Goal: Task Accomplishment & Management: Manage account settings

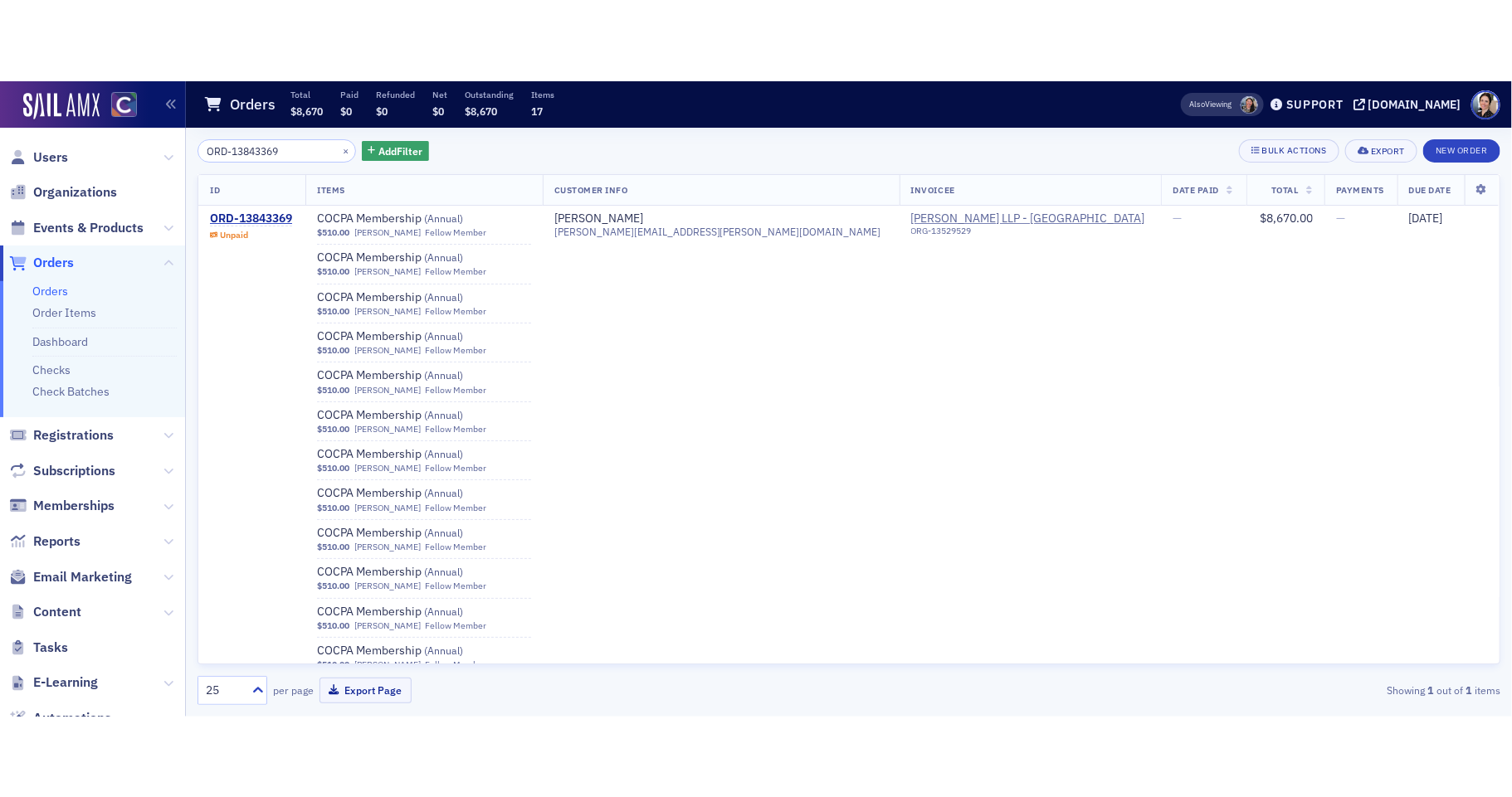
scroll to position [56, 0]
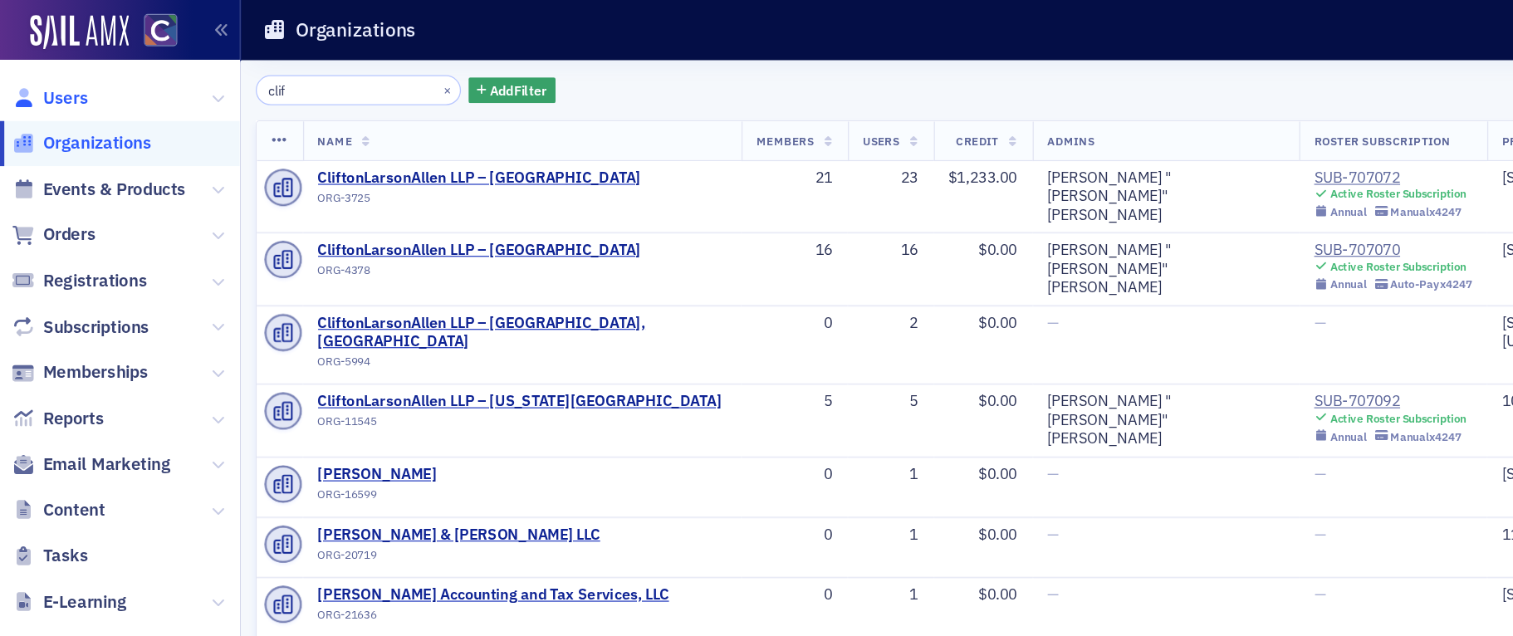
click at [62, 79] on span "Users" at bounding box center [50, 76] width 35 height 18
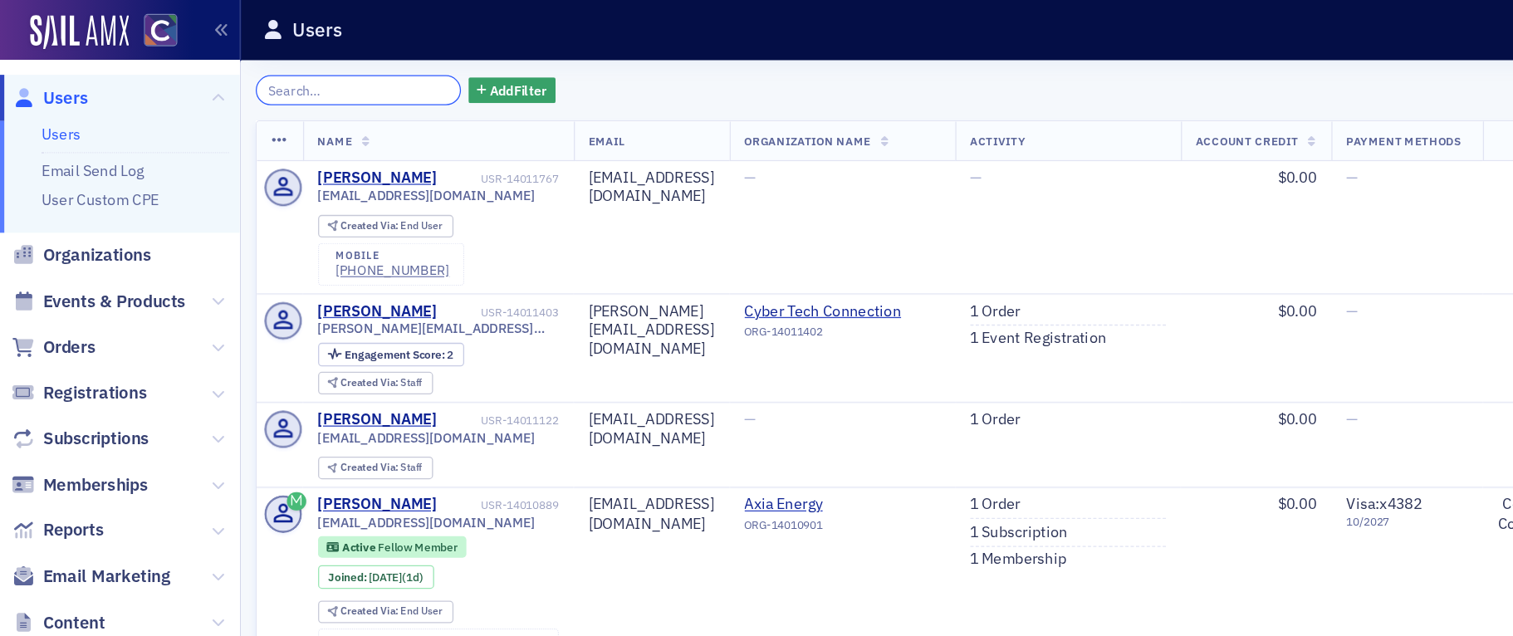
click at [242, 71] on input "search" at bounding box center [277, 69] width 159 height 23
paste input "[PERSON_NAME]"
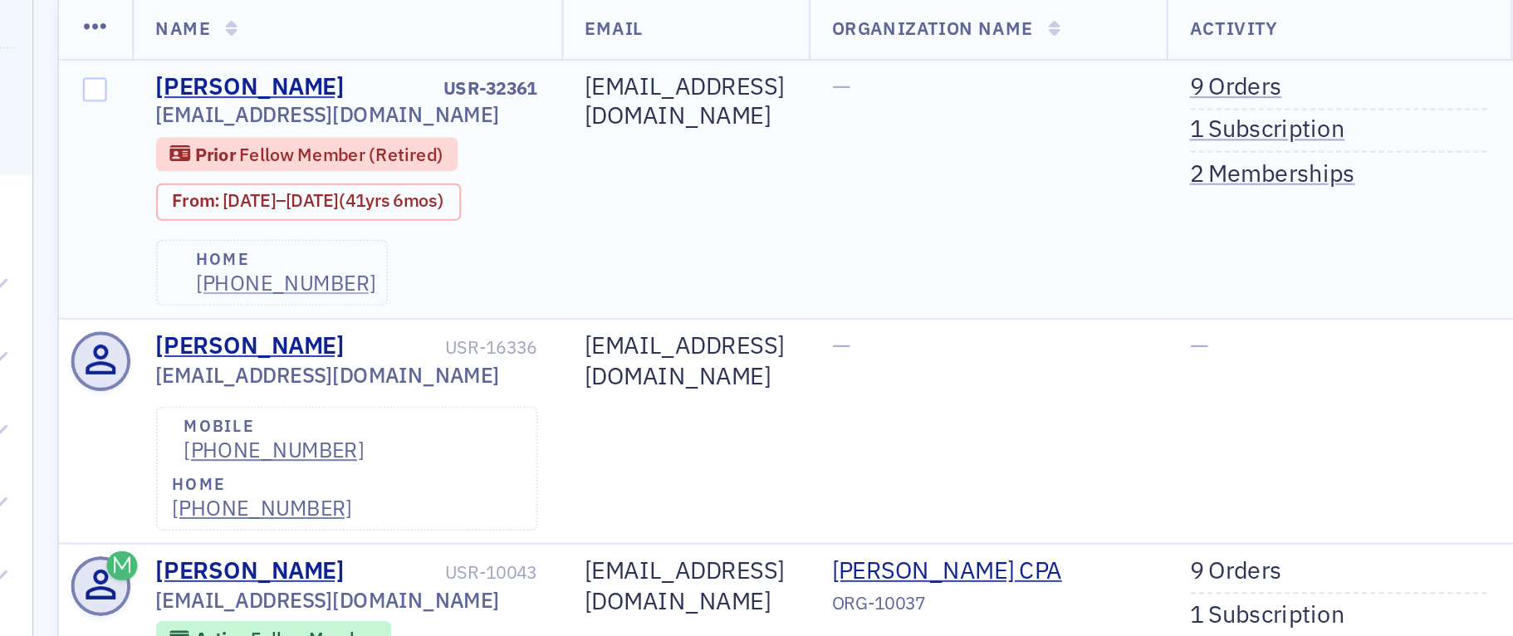
type input "[PERSON_NAME]"
click at [297, 234] on div "[PHONE_NUMBER]" at bounding box center [309, 233] width 88 height 12
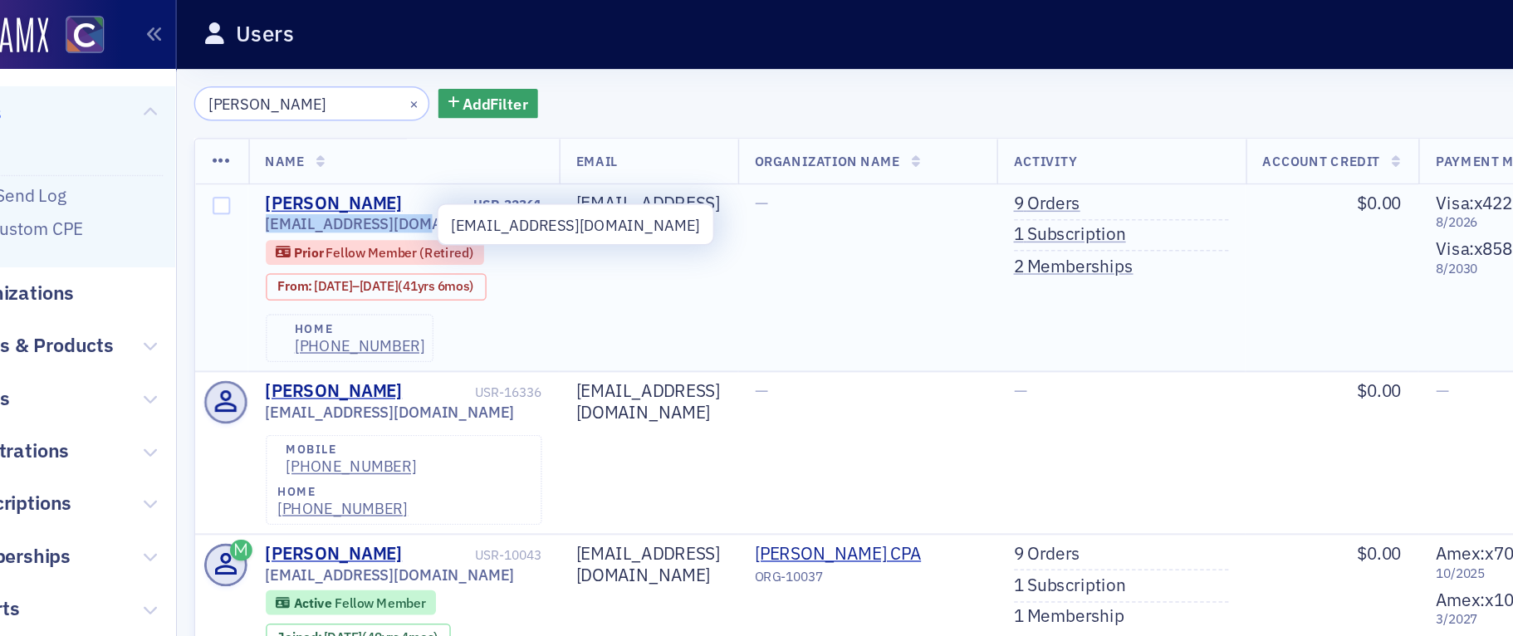
drag, startPoint x: 240, startPoint y: 149, endPoint x: 349, endPoint y: 154, distance: 108.8
click at [349, 154] on td "[PERSON_NAME] USR-32361 [EMAIL_ADDRESS][DOMAIN_NAME] Prior Fellow Member (Retir…" at bounding box center [338, 188] width 209 height 126
copy span "[EMAIL_ADDRESS][DOMAIN_NAME]"
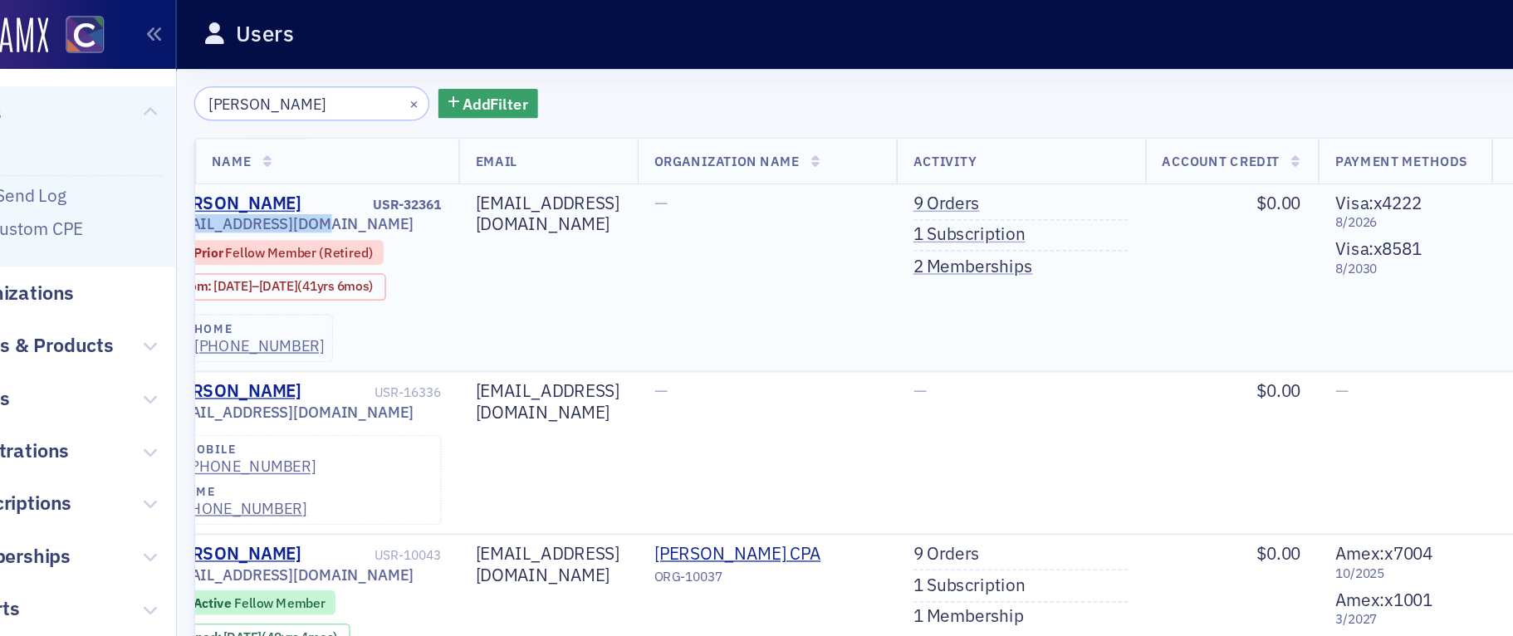
scroll to position [0, 84]
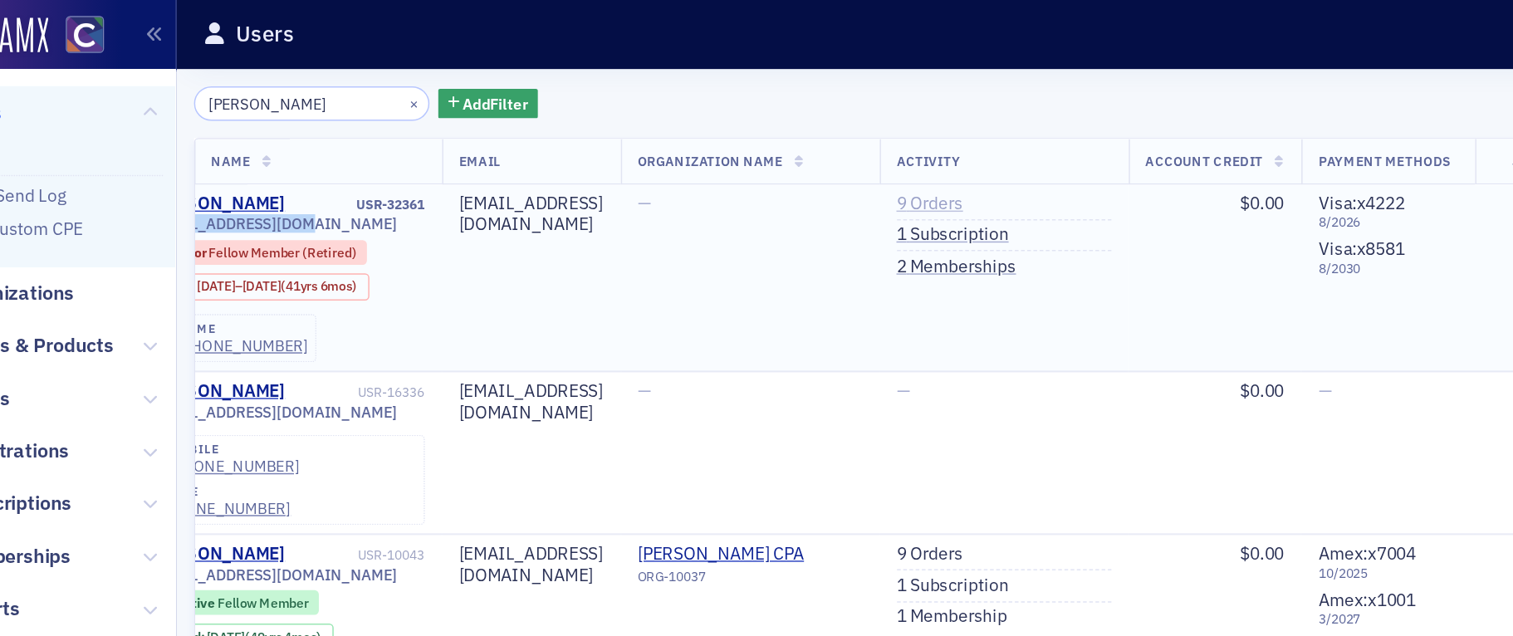
click at [716, 134] on link "9 Orders" at bounding box center [693, 137] width 45 height 15
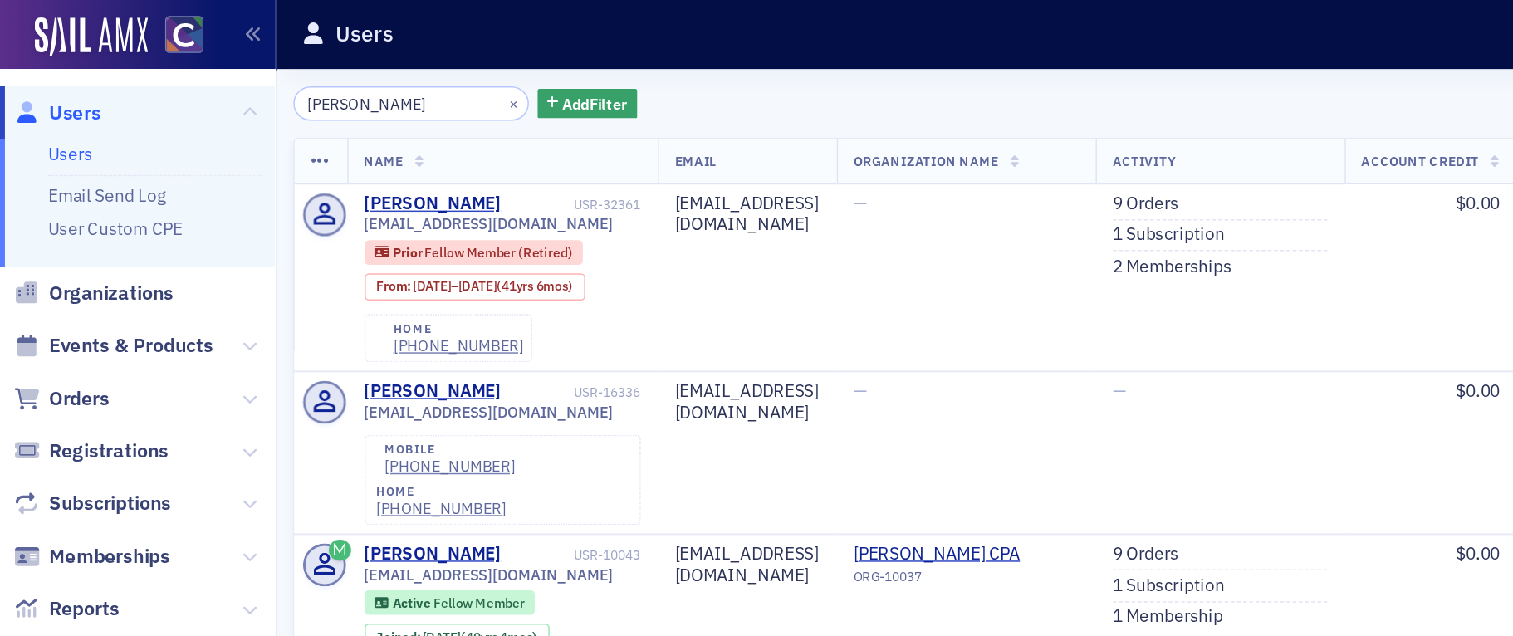
scroll to position [0, 193]
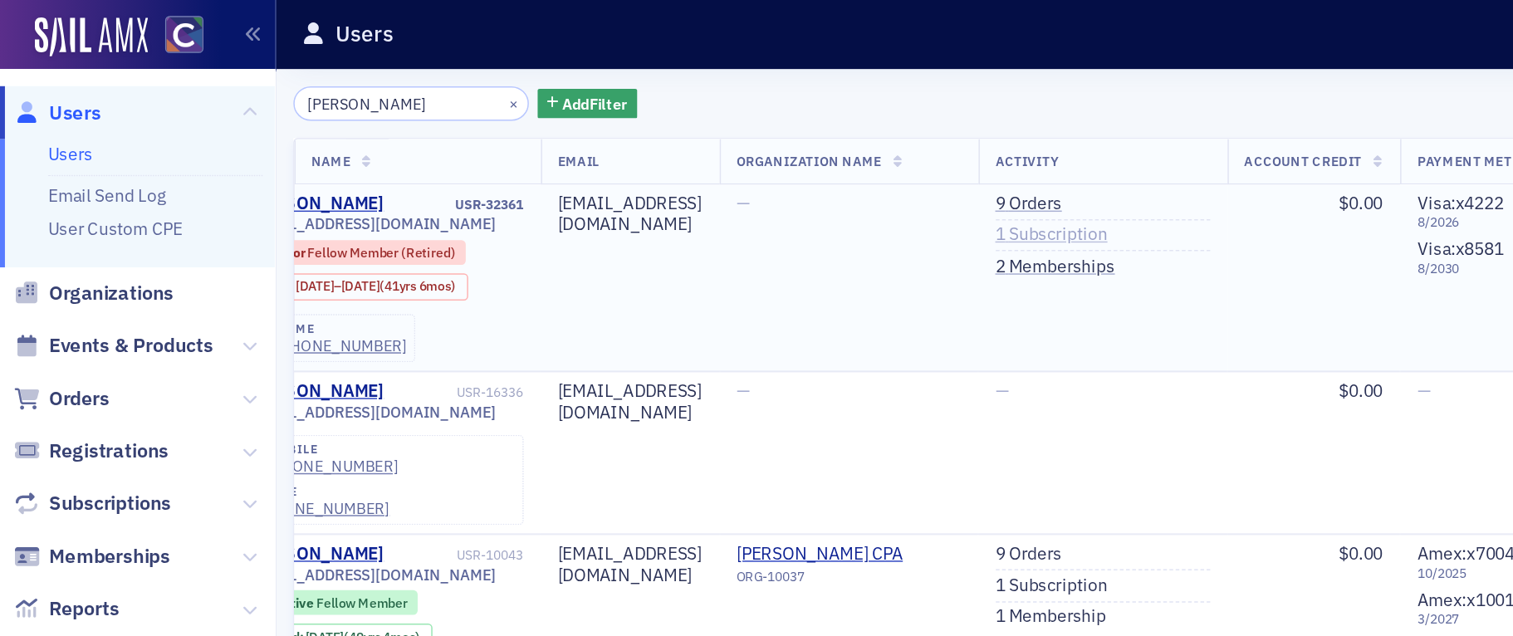
click at [707, 159] on link "1 Subscription" at bounding box center [709, 158] width 76 height 15
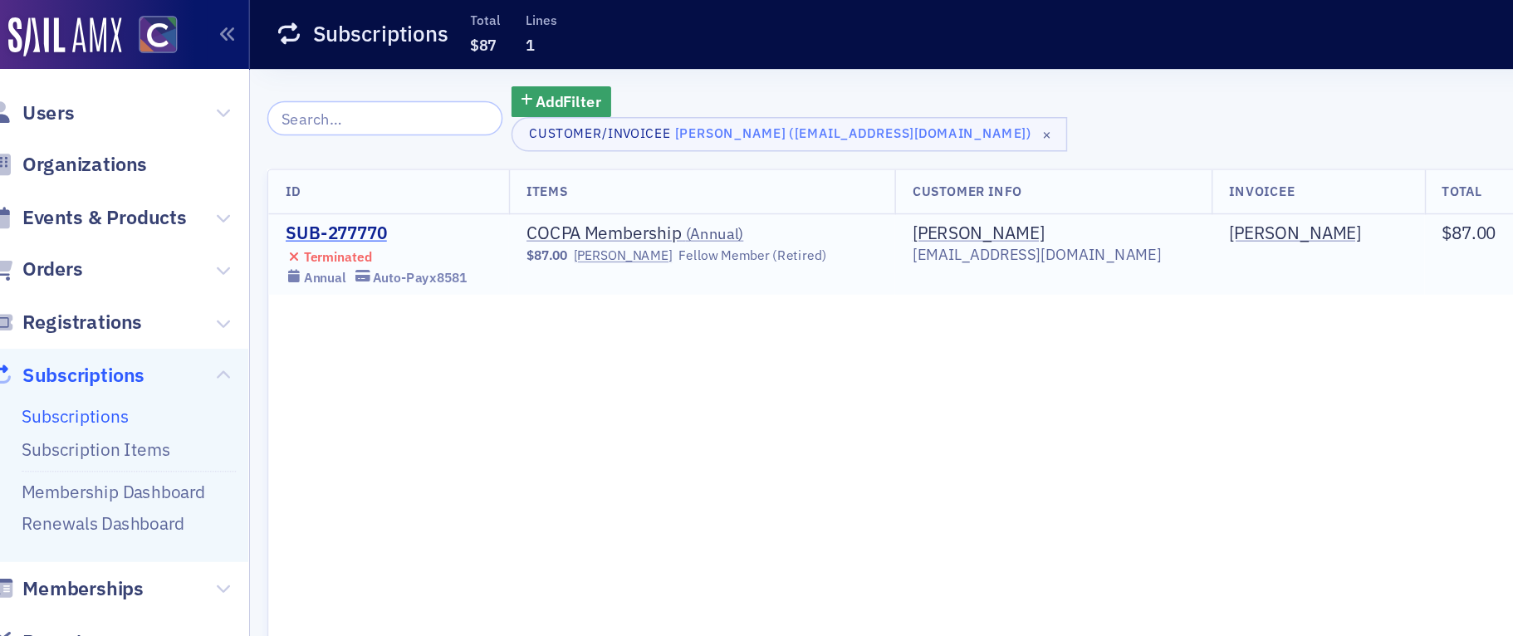
click at [247, 160] on div "SUB-277770" at bounding box center [271, 157] width 122 height 15
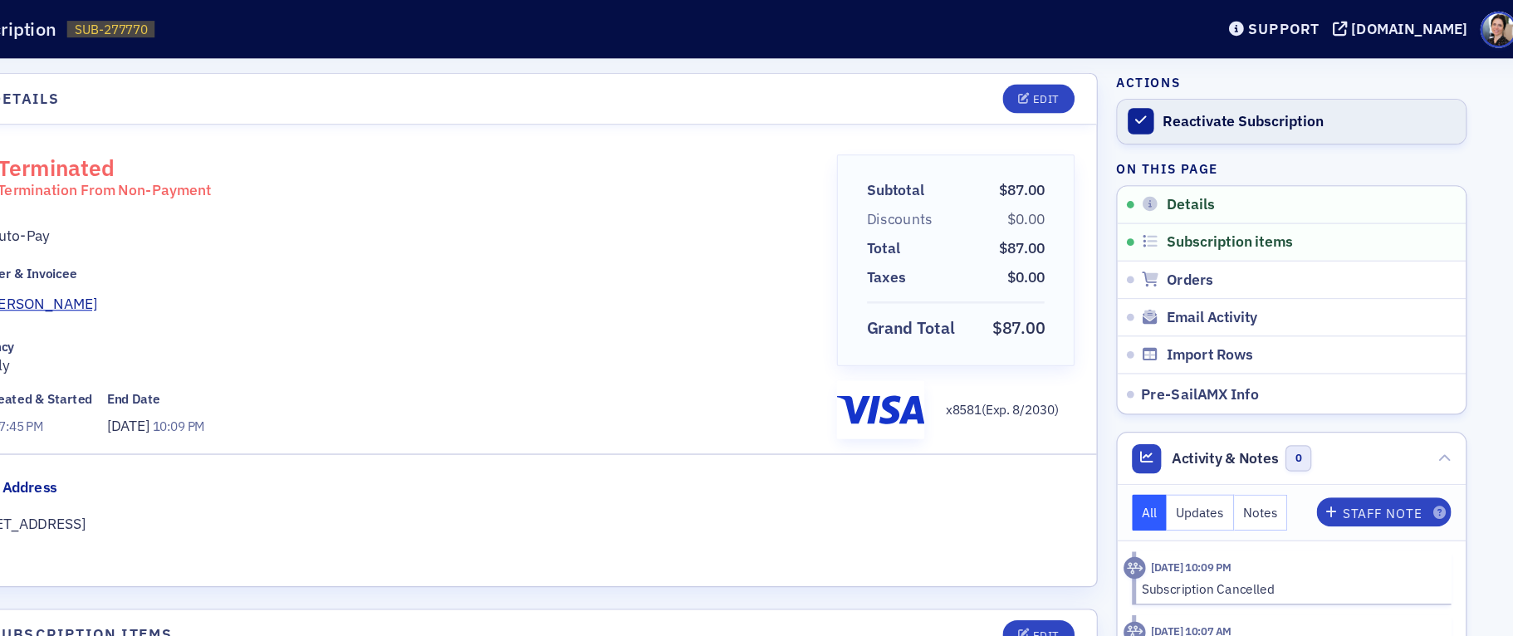
click at [1279, 95] on div "Reactivate Subscription" at bounding box center [1336, 97] width 232 height 15
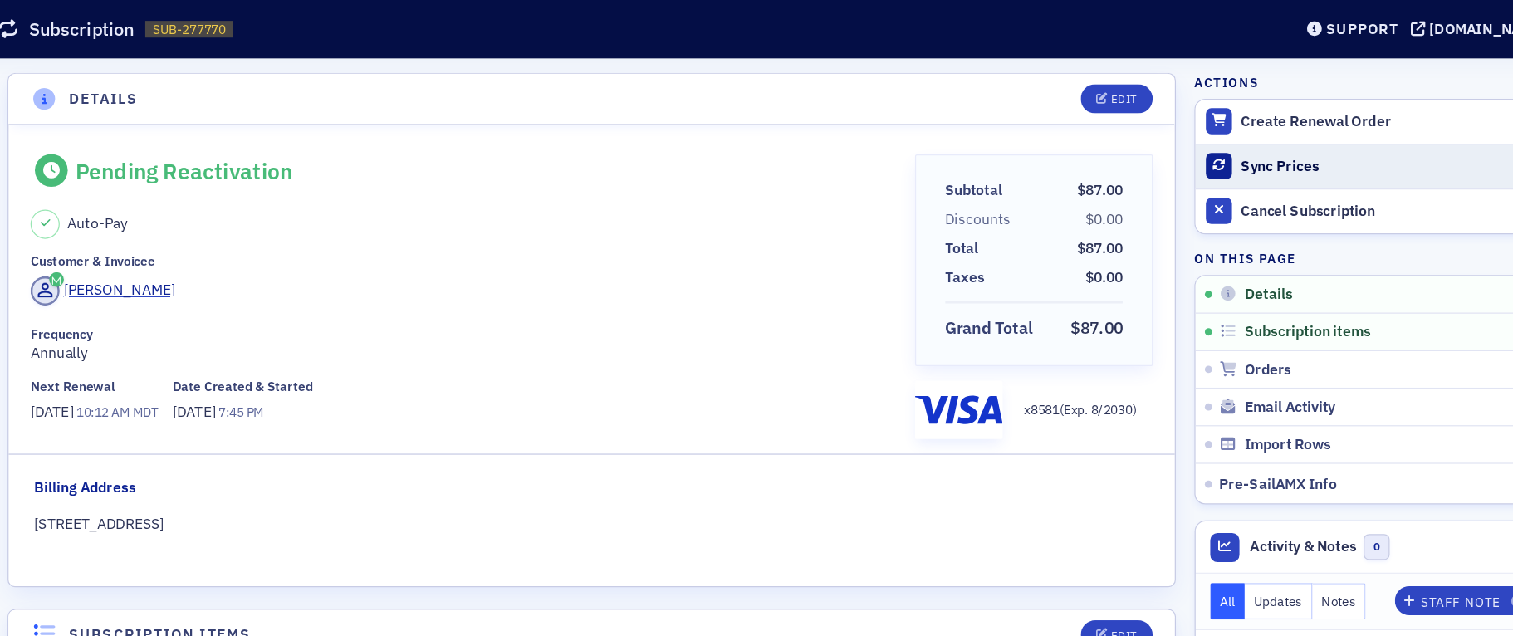
click at [1248, 134] on div "Sync Prices" at bounding box center [1336, 132] width 232 height 15
click at [1235, 135] on div "Sync Prices" at bounding box center [1336, 132] width 232 height 15
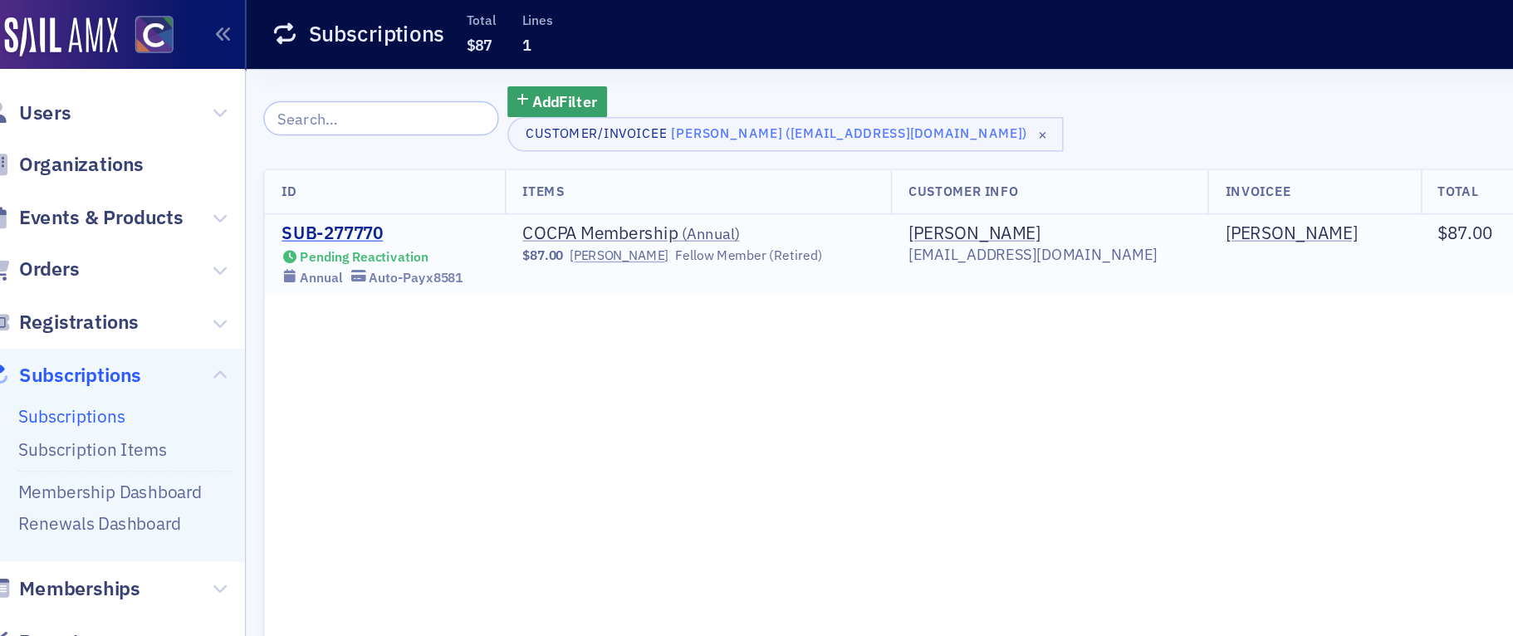
click at [266, 157] on div "SUB-277770" at bounding box center [271, 157] width 122 height 15
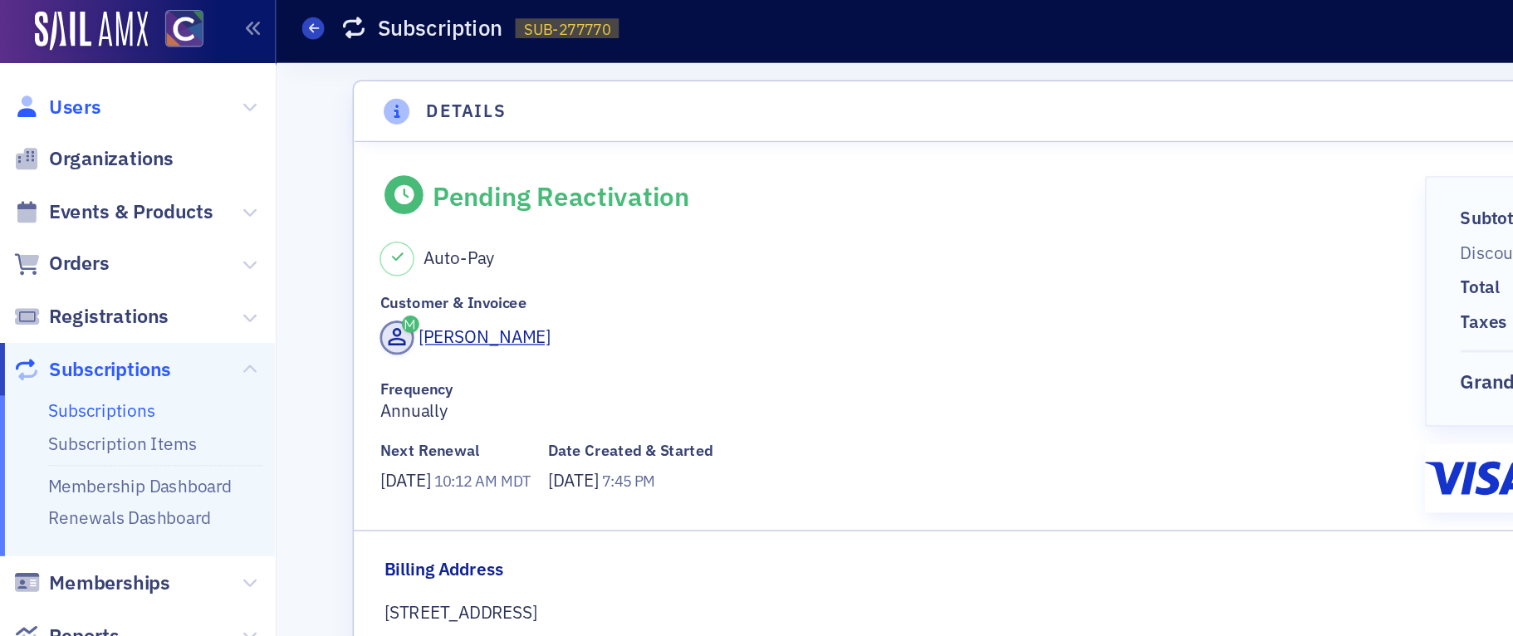
click at [51, 75] on span "Users" at bounding box center [50, 76] width 35 height 18
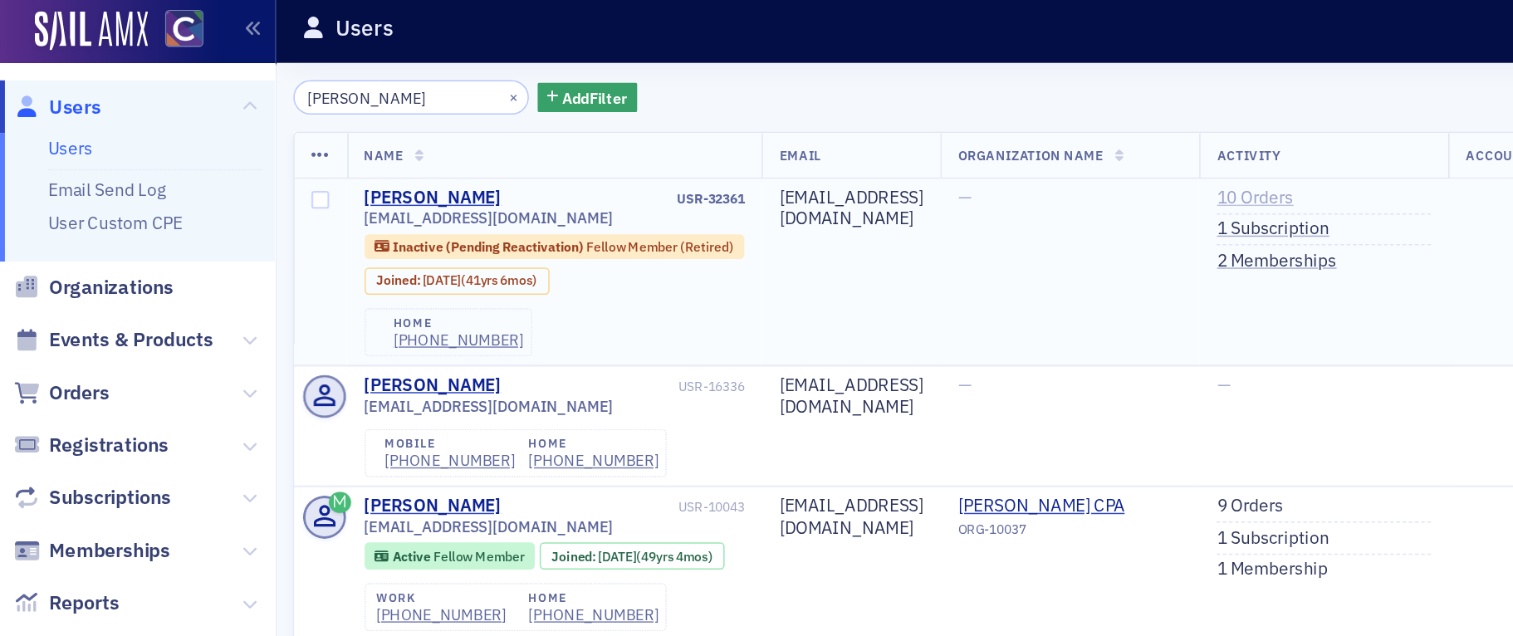
click at [871, 139] on link "10 Orders" at bounding box center [844, 137] width 51 height 15
